Goal: Task Accomplishment & Management: Use online tool/utility

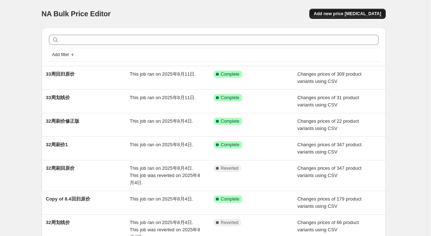
click at [338, 16] on span "Add new price [MEDICAL_DATA]" at bounding box center [347, 14] width 67 height 6
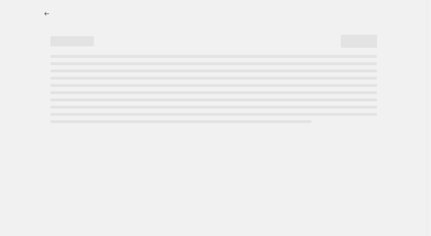
select select "percentage"
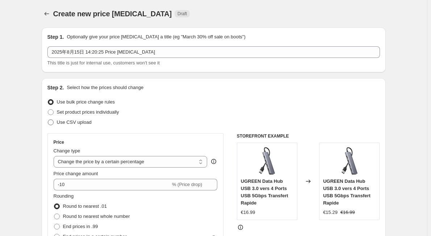
click at [89, 120] on span "Use CSV upload" at bounding box center [74, 122] width 35 height 5
click at [48, 120] on input "Use CSV upload" at bounding box center [48, 120] width 0 height 0
radio input "true"
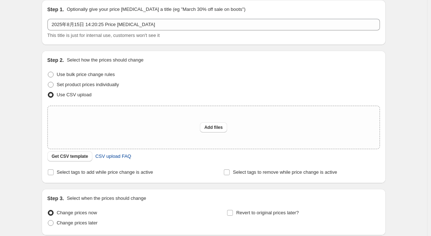
scroll to position [36, 0]
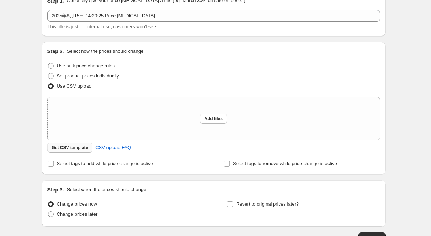
click at [74, 150] on span "Get CSV template" at bounding box center [70, 148] width 37 height 6
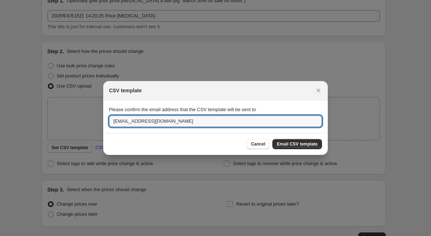
drag, startPoint x: 127, startPoint y: 121, endPoint x: 104, endPoint y: 121, distance: 23.5
click at [104, 121] on section "Please confirm the email address that the CSV template will be sent to [EMAIL_A…" at bounding box center [215, 116] width 225 height 33
type input "[DOMAIN_NAME][EMAIL_ADDRESS][DOMAIN_NAME]"
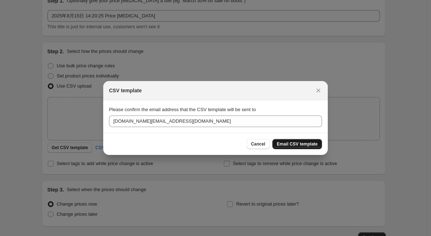
click at [289, 144] on span "Email CSV template" at bounding box center [297, 144] width 41 height 6
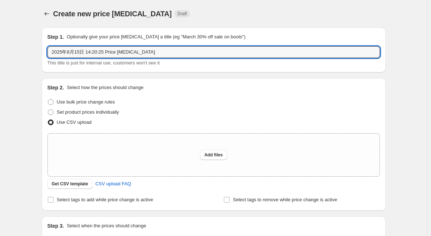
drag, startPoint x: 144, startPoint y: 50, endPoint x: 34, endPoint y: 49, distance: 110.1
click at [34, 49] on div "Create new price [MEDICAL_DATA]. This page is ready Create new price [MEDICAL_D…" at bounding box center [213, 161] width 427 height 323
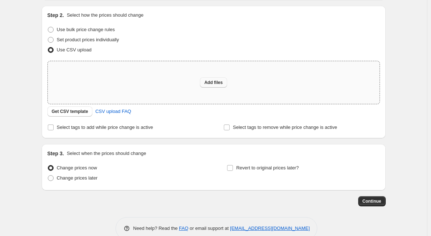
click at [215, 82] on span "Add files" at bounding box center [213, 83] width 18 height 6
type input "C:\fakepath\FR-34周划线价.csv"
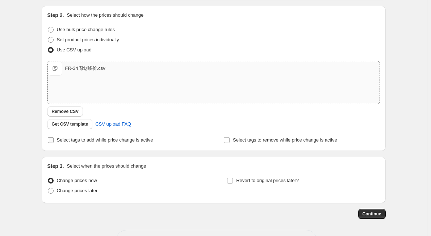
click at [141, 138] on span "Select tags to add while price change is active" at bounding box center [105, 139] width 96 height 5
click at [54, 138] on input "Select tags to add while price change is active" at bounding box center [51, 140] width 6 height 6
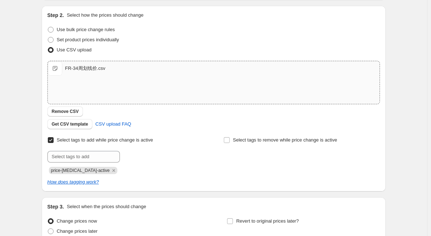
click at [48, 140] on div "Step 2. Select how the prices should change Use bulk price change rules Set pro…" at bounding box center [214, 99] width 344 height 186
click at [84, 143] on span "Select tags to add while price change is active" at bounding box center [105, 140] width 96 height 7
click at [54, 143] on input "Select tags to add while price change is active" at bounding box center [51, 140] width 6 height 6
checkbox input "false"
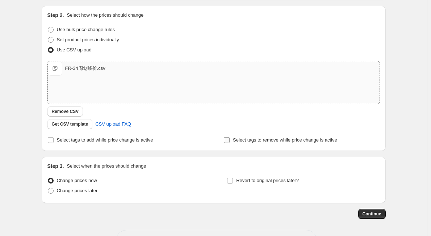
click at [259, 141] on span "Select tags to remove while price change is active" at bounding box center [285, 139] width 104 height 5
click at [230, 141] on input "Select tags to remove while price change is active" at bounding box center [227, 140] width 6 height 6
checkbox input "true"
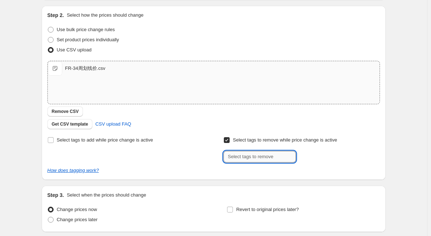
click at [269, 161] on input "text" at bounding box center [259, 157] width 72 height 12
click at [241, 161] on input "text" at bounding box center [259, 157] width 72 height 12
paste input "USE_COUPON"
type input "USE_COUPON"
click at [359, 192] on div "Step 3. Select when the prices should change" at bounding box center [213, 195] width 332 height 7
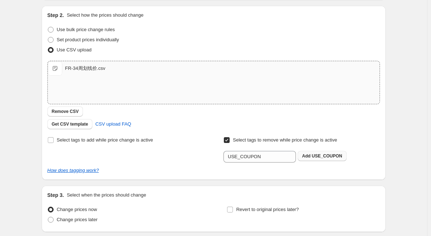
click at [338, 157] on span "USE_COUPON" at bounding box center [327, 156] width 30 height 5
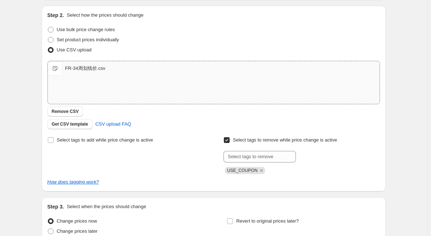
click at [327, 168] on div "USE_COUPON" at bounding box center [301, 169] width 156 height 9
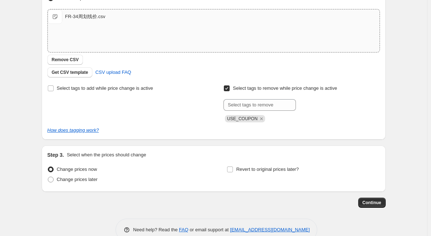
scroll to position [140, 0]
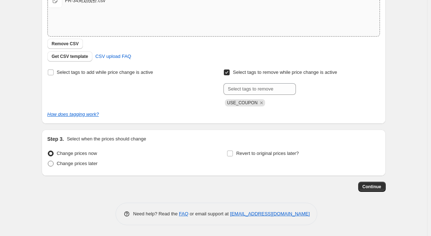
click at [70, 167] on label "Change prices later" at bounding box center [72, 164] width 50 height 10
click at [48, 161] on input "Change prices later" at bounding box center [48, 161] width 0 height 0
radio input "true"
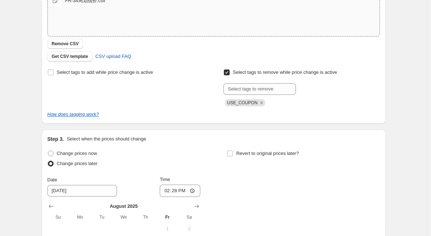
scroll to position [249, 0]
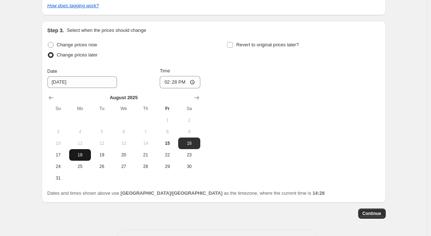
click at [75, 154] on span "18" at bounding box center [80, 155] width 16 height 6
type input "[DATE]"
click at [87, 154] on span "18" at bounding box center [80, 155] width 16 height 6
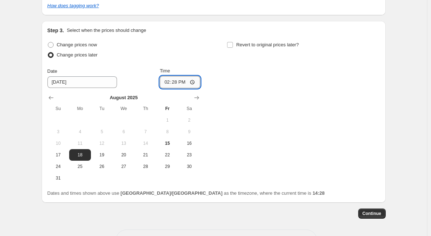
click at [191, 83] on input "14:28" at bounding box center [180, 82] width 41 height 12
type input "06:05"
click at [243, 150] on div "Change prices now Change prices later Date [DATE] Time 06:[DATE] Mo Tu We Th Fr…" at bounding box center [213, 112] width 332 height 144
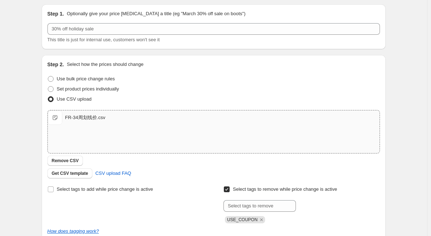
scroll to position [0, 0]
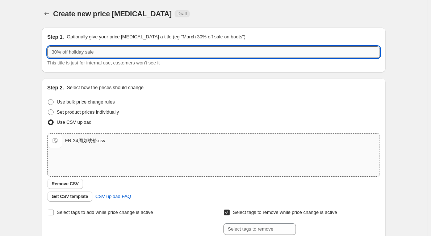
drag, startPoint x: 102, startPoint y: 52, endPoint x: 69, endPoint y: 53, distance: 33.3
click at [69, 53] on input "text" at bounding box center [213, 52] width 332 height 12
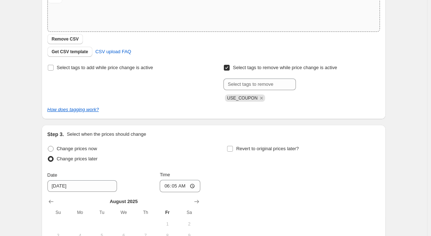
scroll to position [276, 0]
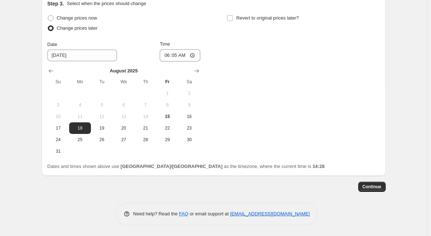
type input "34周划线价"
click at [373, 185] on span "Continue" at bounding box center [371, 187] width 19 height 6
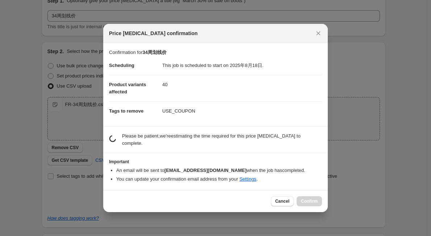
scroll to position [0, 0]
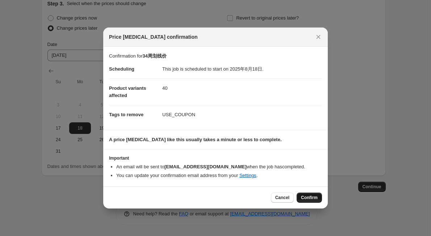
click at [303, 198] on span "Confirm" at bounding box center [309, 198] width 17 height 6
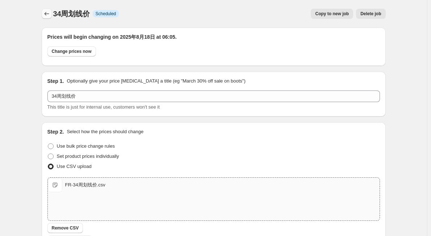
click at [47, 16] on icon "Price change jobs" at bounding box center [46, 13] width 7 height 7
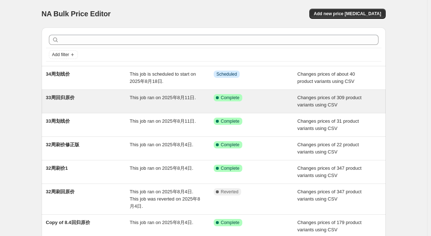
click at [78, 103] on div "33周回归原价" at bounding box center [88, 101] width 84 height 14
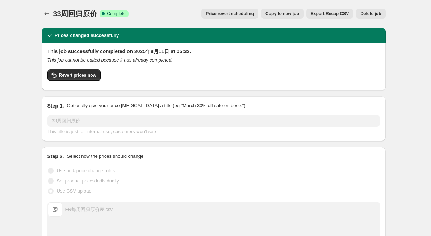
click at [298, 11] on span "Copy to new job" at bounding box center [282, 14] width 34 height 6
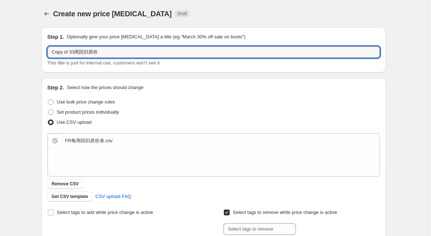
drag, startPoint x: 71, startPoint y: 52, endPoint x: 46, endPoint y: 49, distance: 26.0
click at [46, 49] on div "Step 1. Optionally give your price [MEDICAL_DATA] a title (eg "March 30% off sa…" at bounding box center [214, 50] width 344 height 45
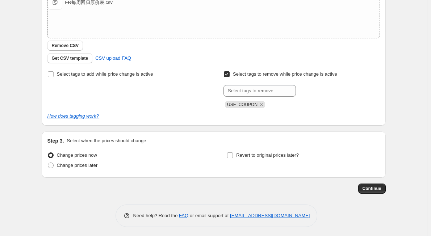
scroll to position [140, 0]
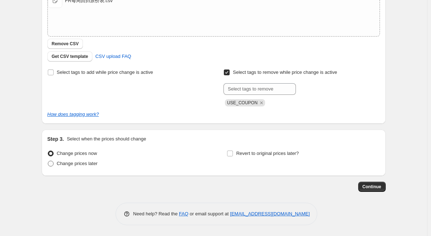
type input "34周回归原价"
click at [95, 165] on span "Change prices later" at bounding box center [77, 163] width 41 height 5
click at [48, 161] on input "Change prices later" at bounding box center [48, 161] width 0 height 0
radio input "true"
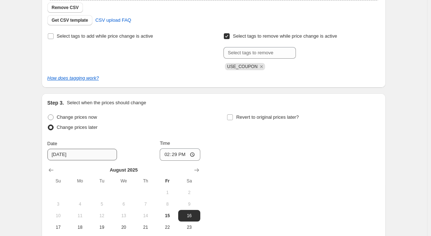
scroll to position [249, 0]
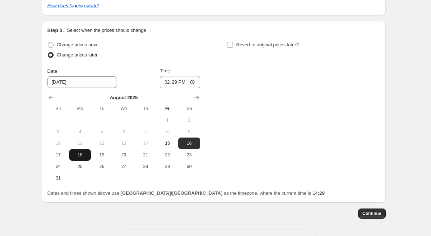
click at [86, 154] on span "18" at bounding box center [80, 155] width 16 height 6
type input "[DATE]"
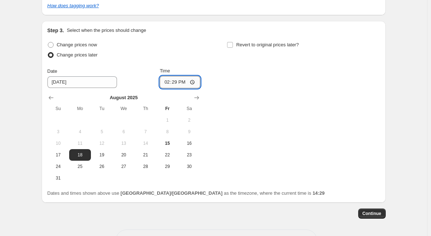
click at [196, 82] on input "14:29" at bounding box center [180, 82] width 41 height 12
click at [297, 118] on div "Change prices now Change prices later Date [DATE] Time 04:[DATE] Mo Tu We Th Fr…" at bounding box center [213, 112] width 332 height 144
click at [181, 82] on input "04:30" at bounding box center [180, 82] width 41 height 12
click at [183, 82] on input "04:30" at bounding box center [180, 82] width 41 height 12
click at [195, 81] on input "04:30" at bounding box center [180, 82] width 41 height 12
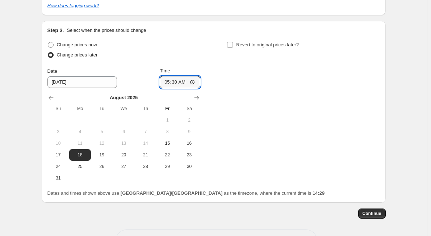
type input "05:30"
click at [305, 127] on div "Change prices now Change prices later Date [DATE] Time 05:[DATE] Mo Tu We Th Fr…" at bounding box center [213, 112] width 332 height 144
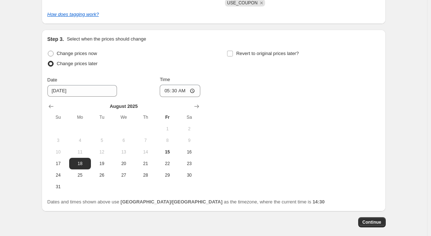
scroll to position [276, 0]
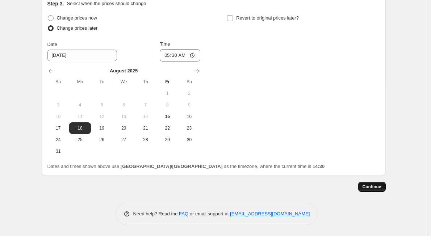
click at [372, 188] on span "Continue" at bounding box center [371, 187] width 19 height 6
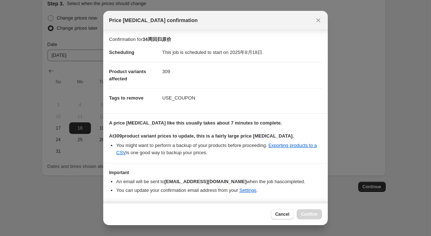
scroll to position [20, 0]
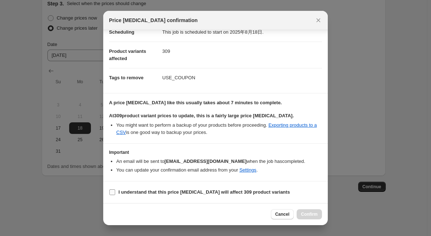
click at [167, 188] on label "I understand that this price [MEDICAL_DATA] will affect 309 product variants" at bounding box center [199, 192] width 181 height 10
click at [115, 189] on input "I understand that this price [MEDICAL_DATA] will affect 309 product variants" at bounding box center [112, 192] width 6 height 6
checkbox input "true"
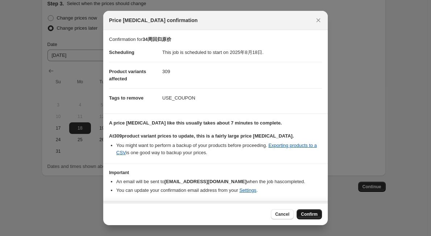
click at [305, 217] on span "Confirm" at bounding box center [309, 214] width 17 height 6
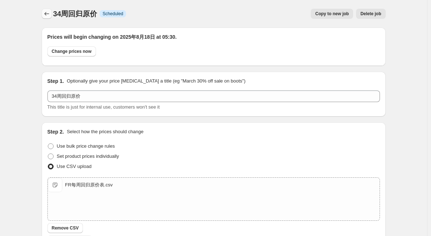
click at [45, 17] on button "Price change jobs" at bounding box center [47, 14] width 10 height 10
